Goal: Use online tool/utility: Utilize a website feature to perform a specific function

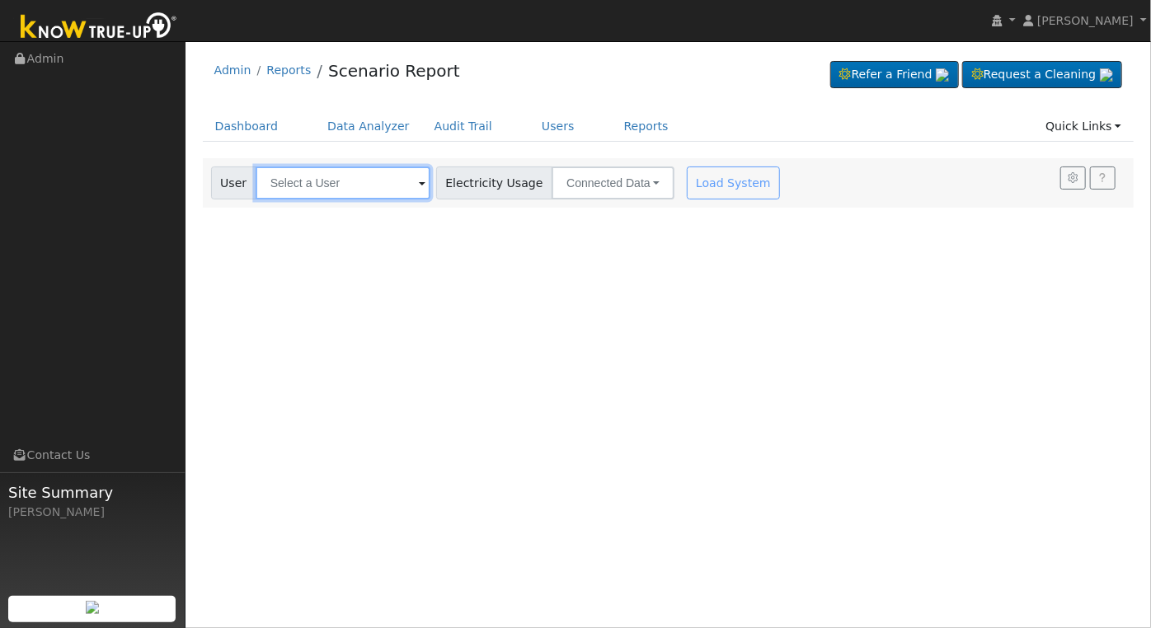
click at [326, 186] on input "text" at bounding box center [342, 182] width 175 height 33
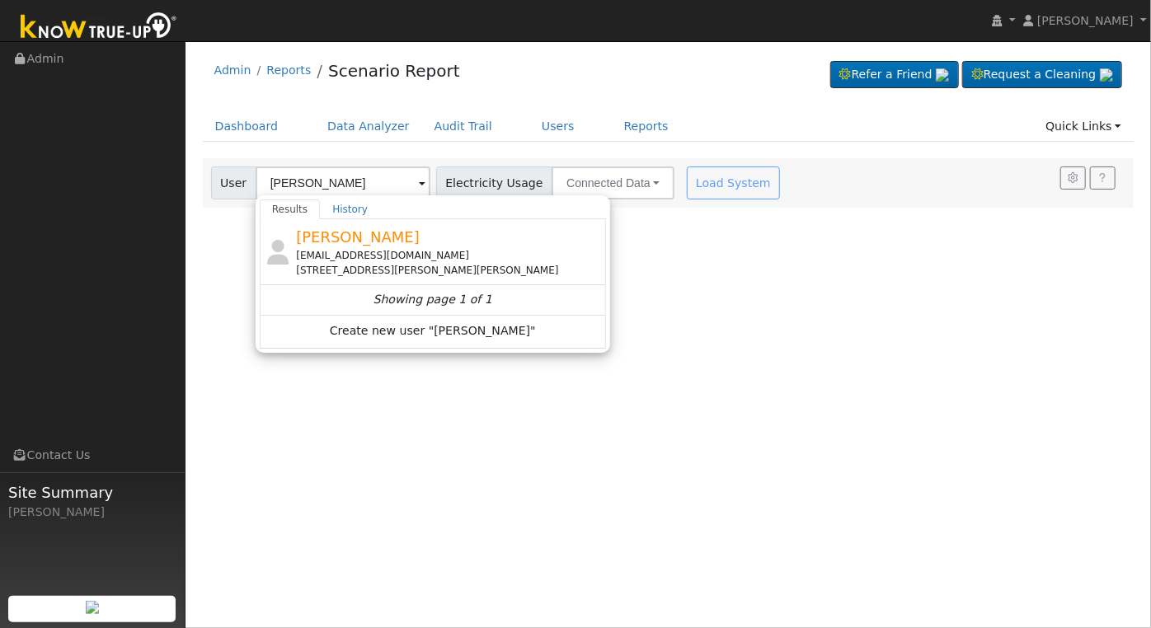
click at [366, 251] on div "Marshall93711@yahoo.com" at bounding box center [449, 255] width 306 height 15
type input "Marshall Petersen"
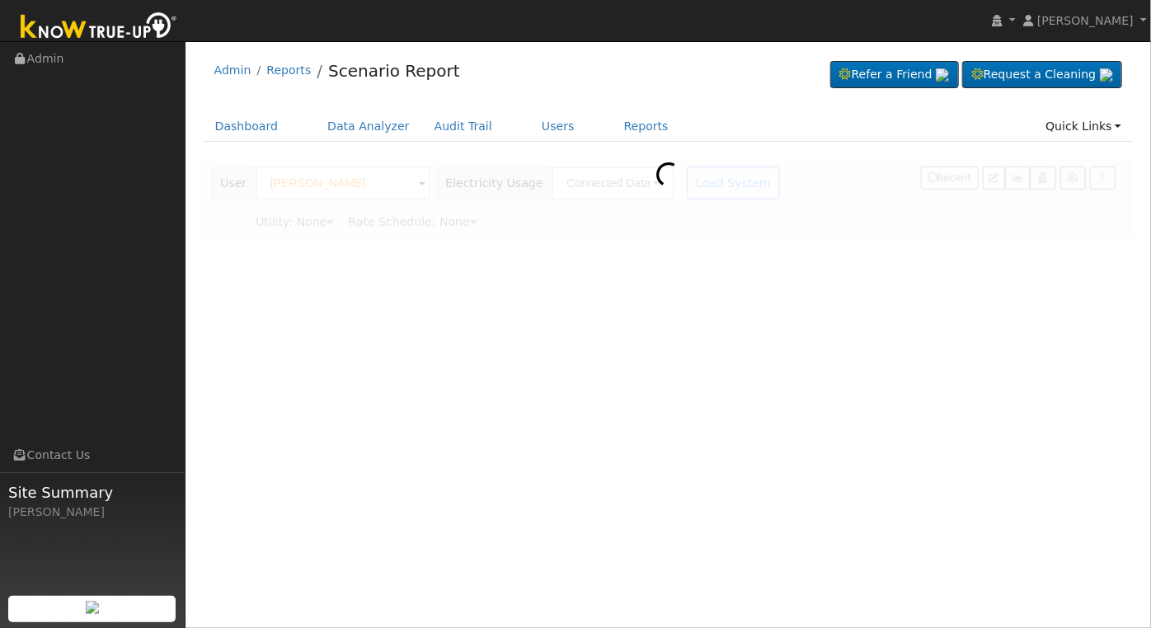
type input "Pacific Gas & Electric"
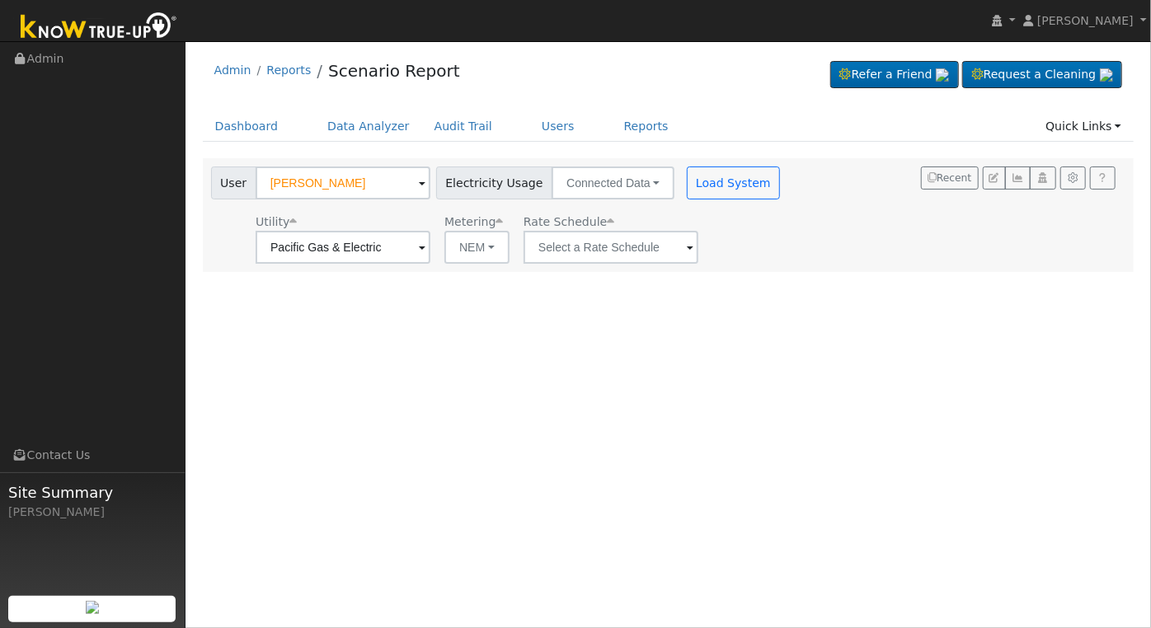
click at [687, 250] on span at bounding box center [690, 248] width 7 height 19
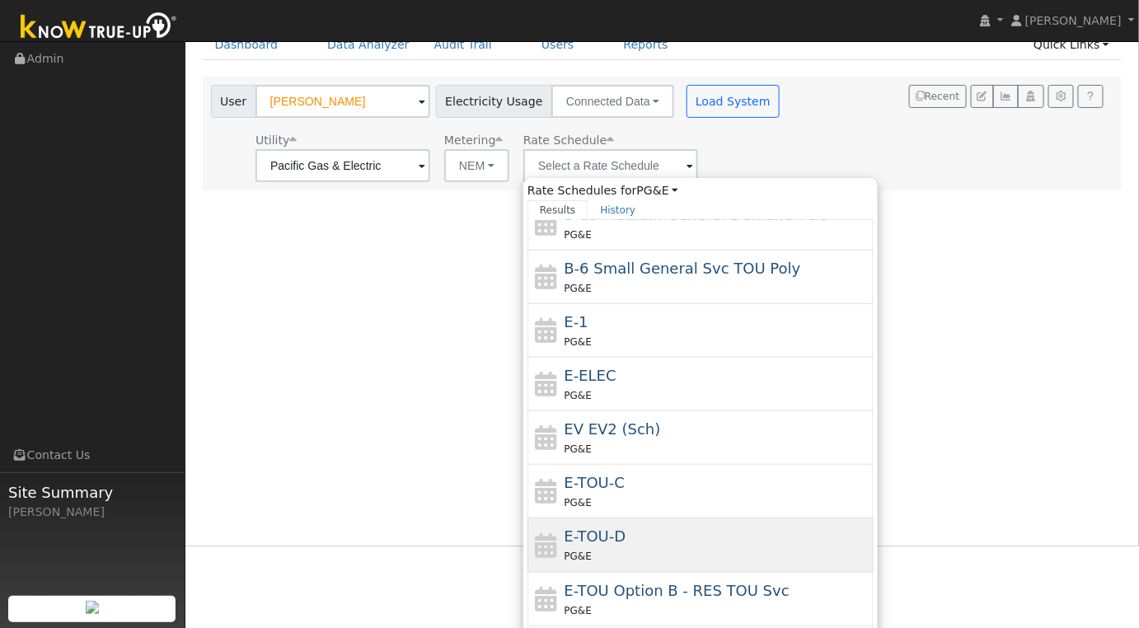
scroll to position [108, 0]
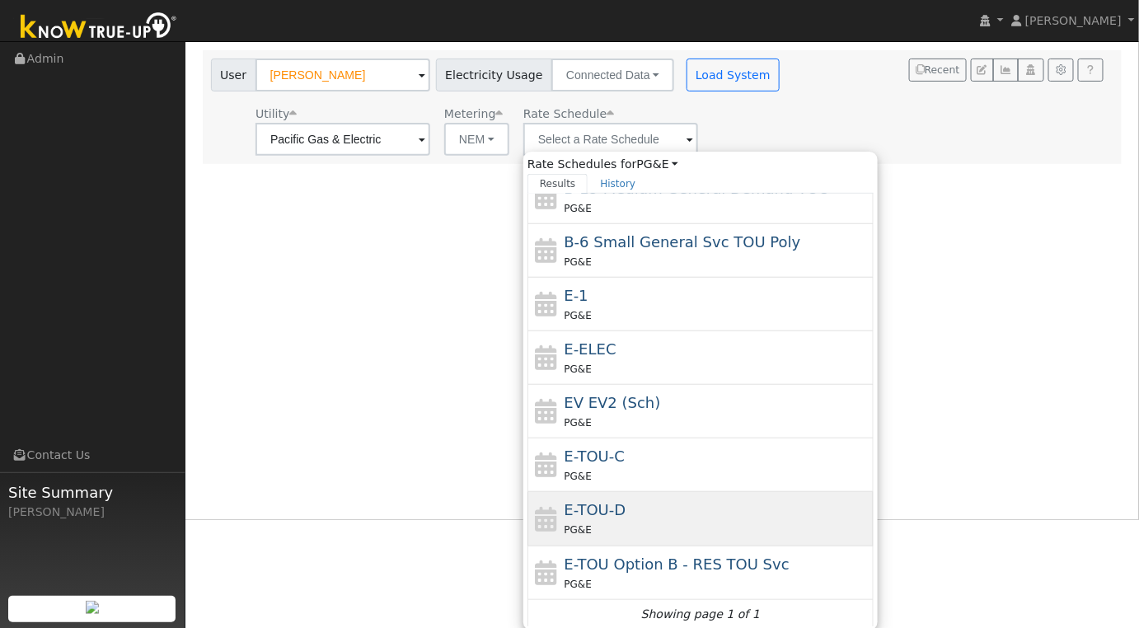
click at [710, 511] on div "E-TOU-D PG&E" at bounding box center [718, 519] width 306 height 40
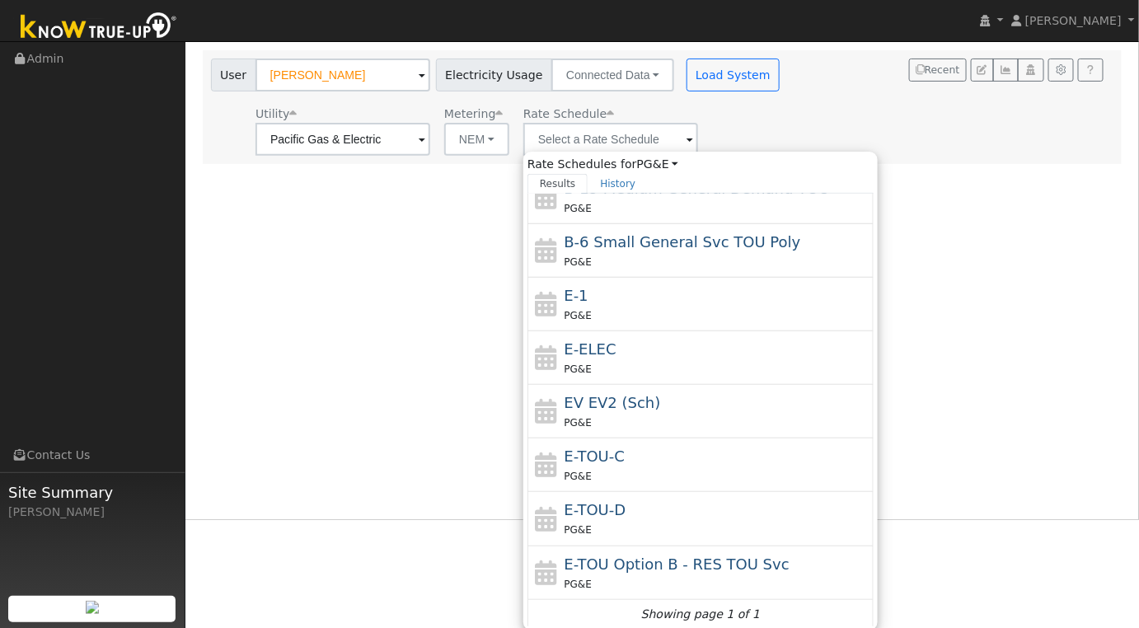
type input "E-TOU-D"
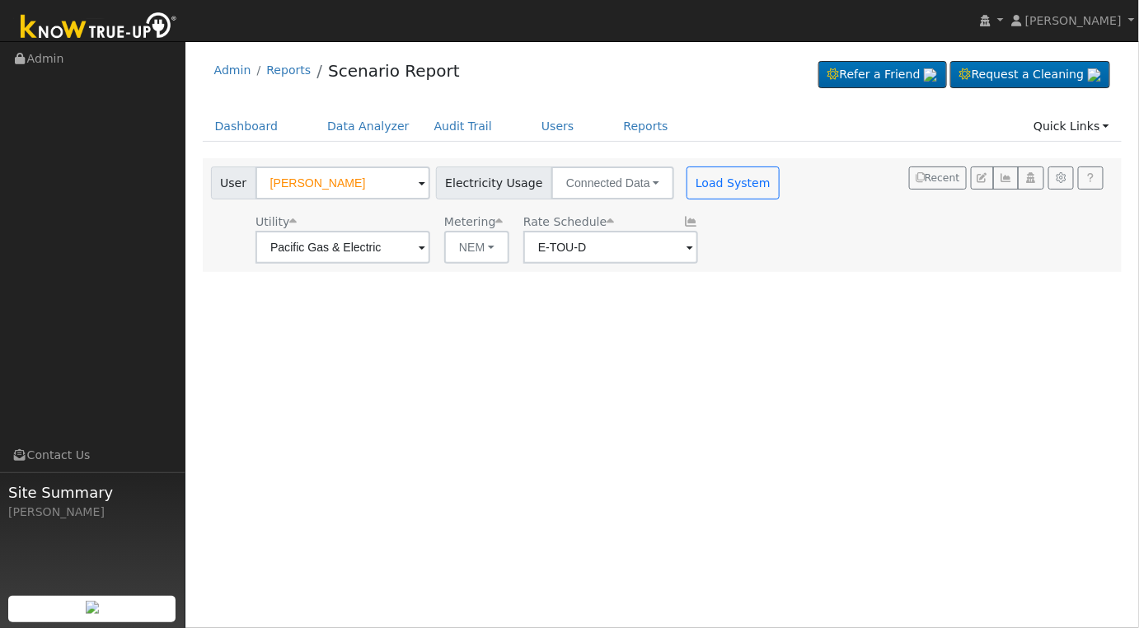
scroll to position [0, 0]
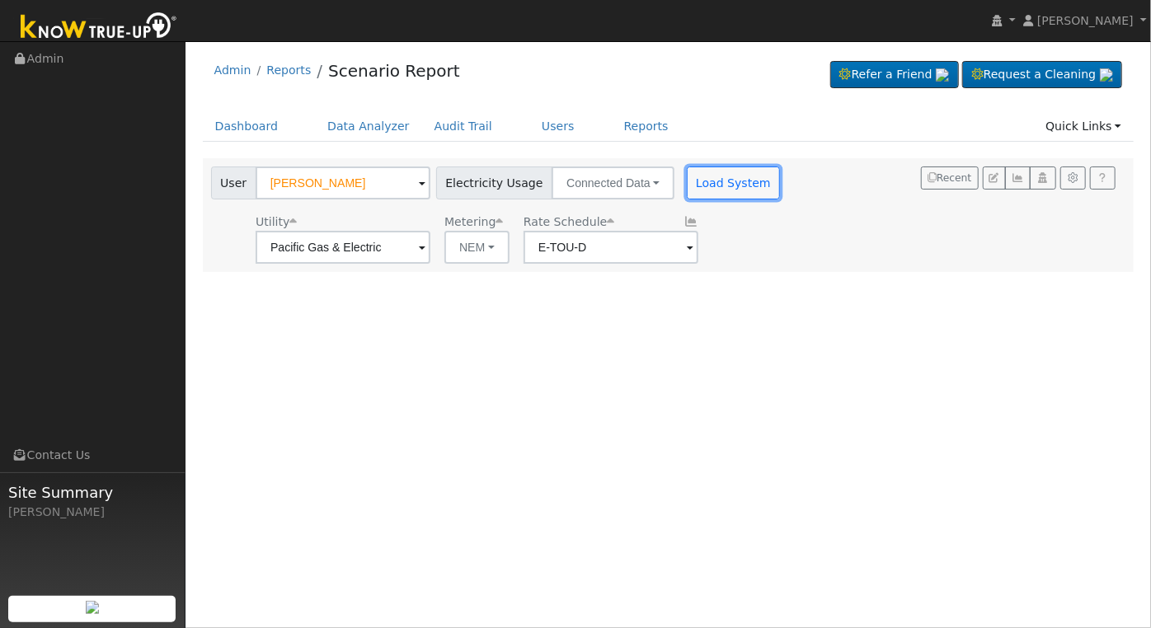
click at [716, 188] on button "Load System" at bounding box center [734, 182] width 94 height 33
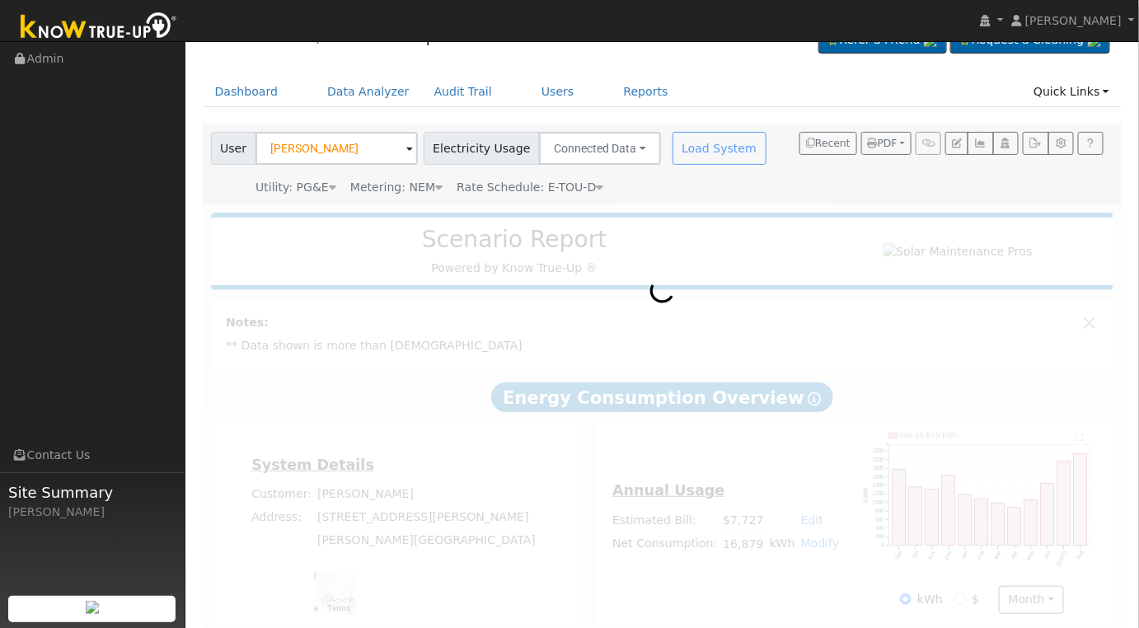
scroll to position [54, 0]
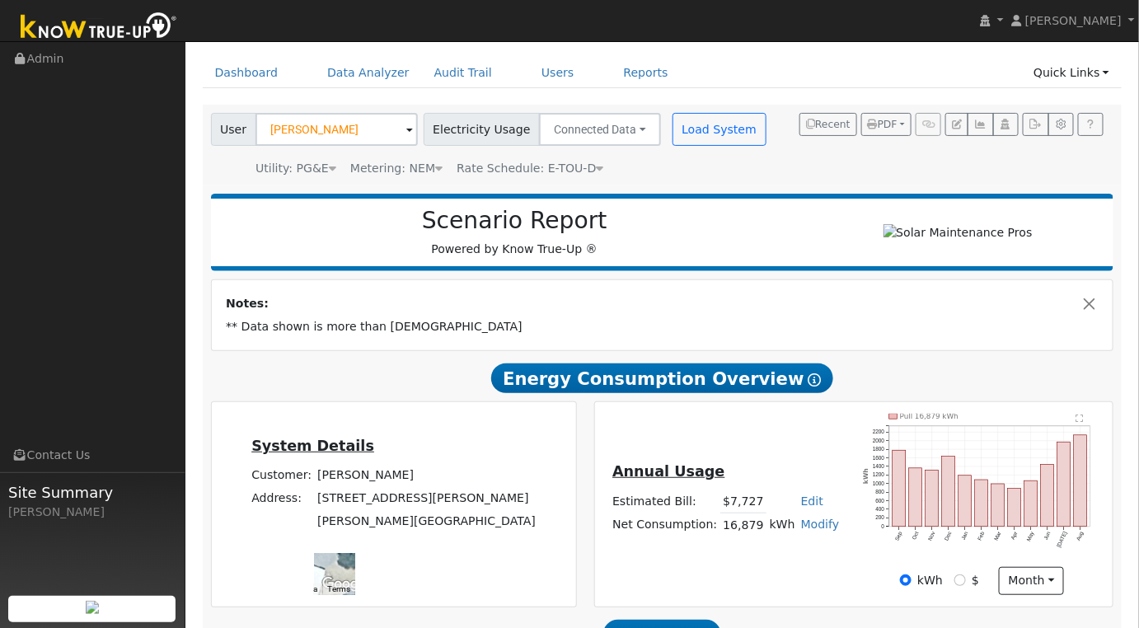
drag, startPoint x: 494, startPoint y: 511, endPoint x: 436, endPoint y: 540, distance: 65.2
click at [355, 554] on div at bounding box center [334, 574] width 41 height 41
drag, startPoint x: 526, startPoint y: 518, endPoint x: 461, endPoint y: 540, distance: 68.5
click at [355, 554] on div at bounding box center [334, 574] width 41 height 41
drag, startPoint x: 529, startPoint y: 516, endPoint x: 462, endPoint y: 535, distance: 70.2
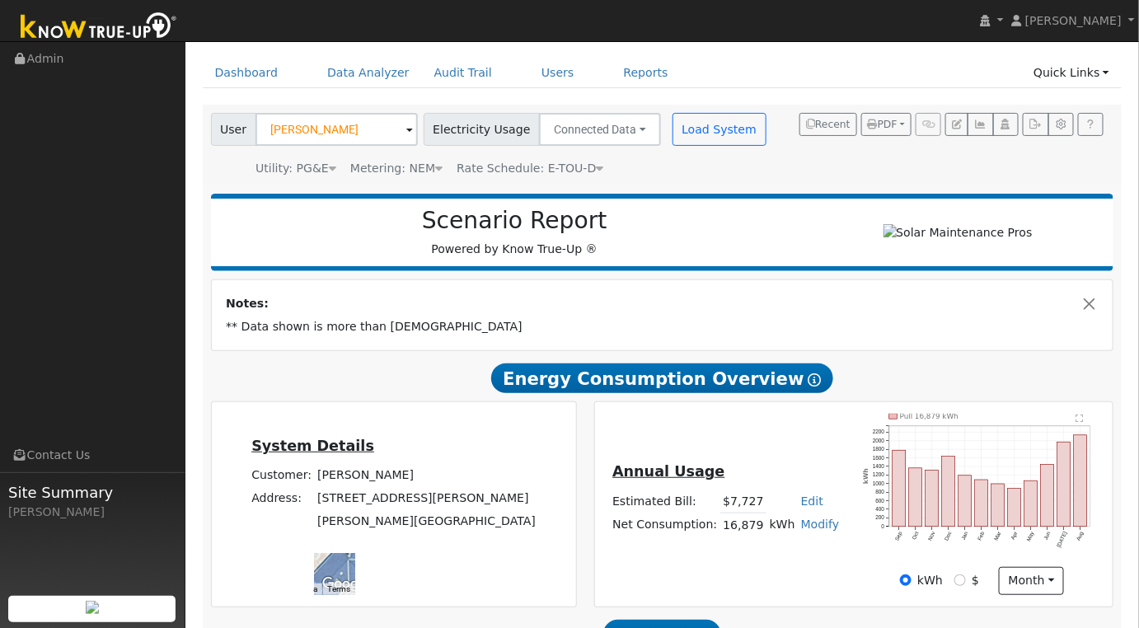
click at [355, 554] on div at bounding box center [334, 574] width 41 height 41
